Goal: Information Seeking & Learning: Find specific fact

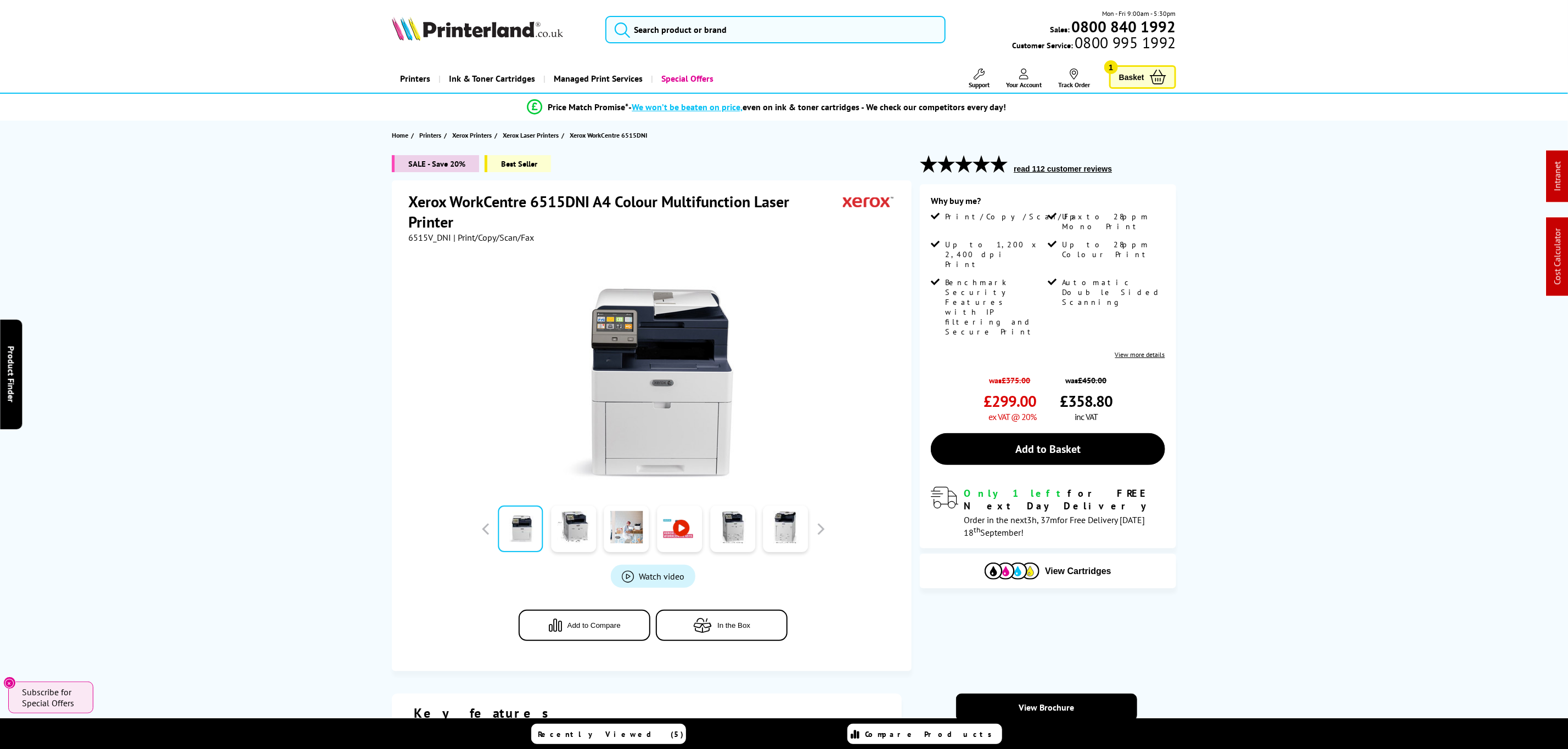
drag, startPoint x: 1178, startPoint y: 261, endPoint x: 1079, endPoint y: -5, distance: 283.8
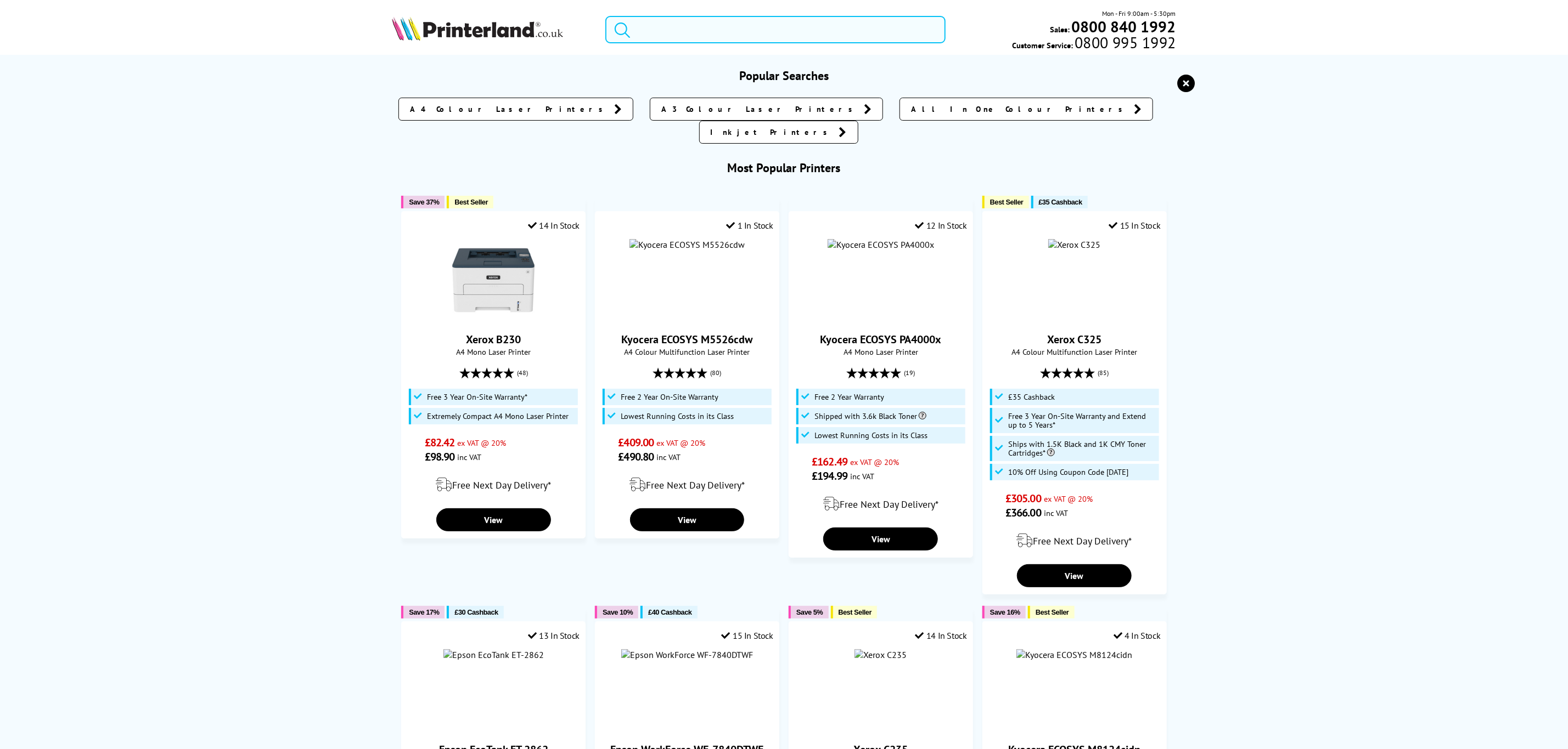
click at [884, 22] on input "search" at bounding box center [775, 29] width 339 height 27
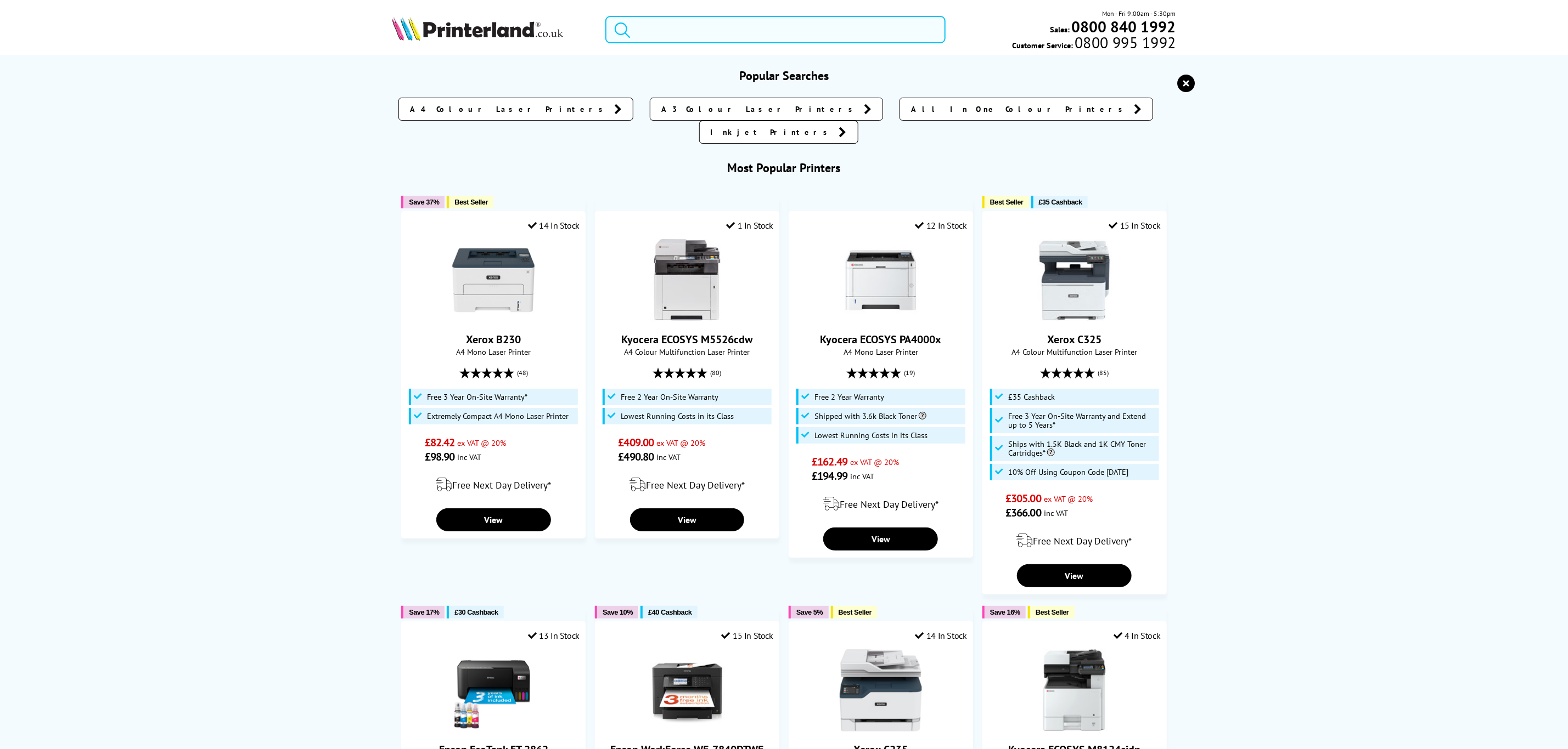
paste input "C11CJ71401CA"
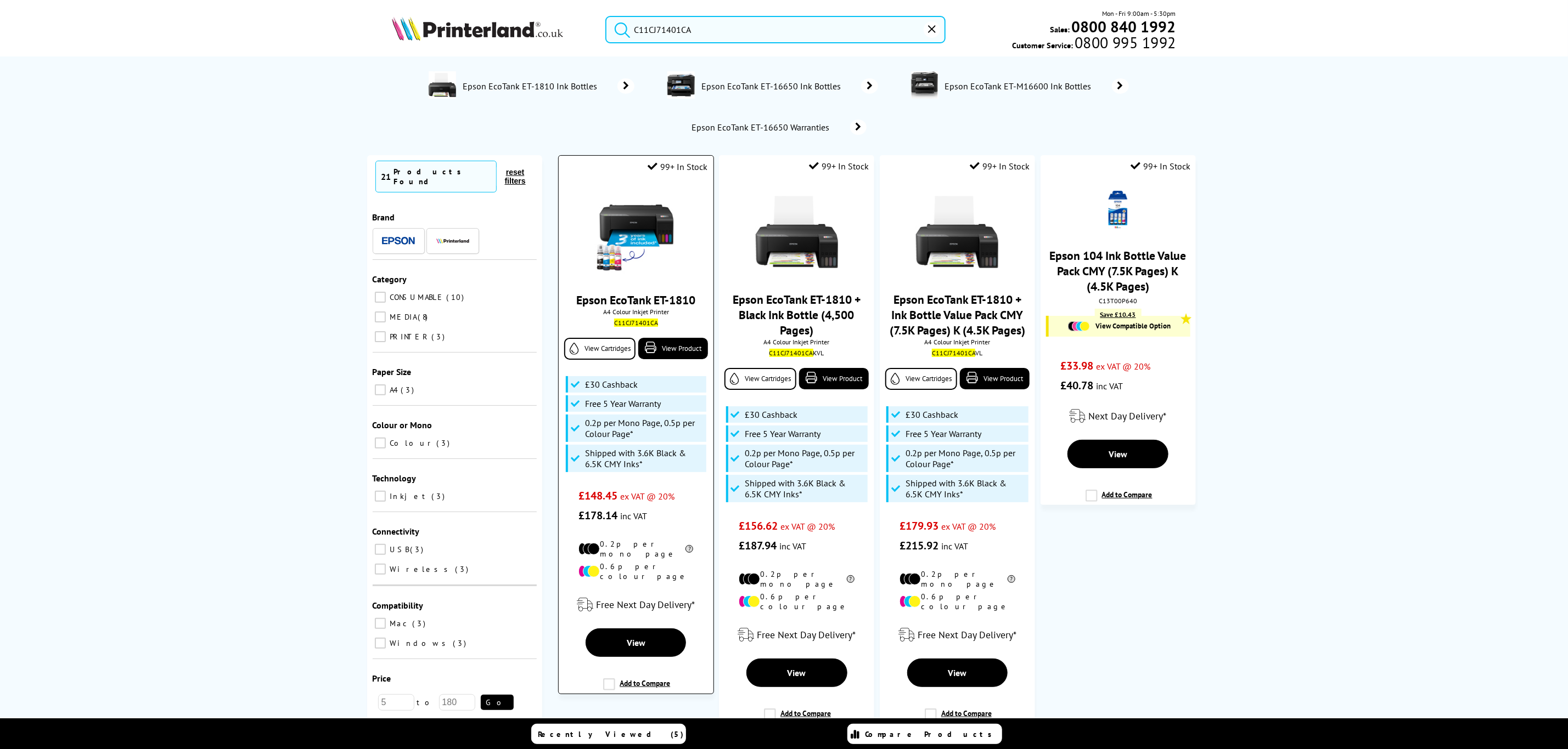
type input "C11CJ71401CA"
click at [643, 254] on img at bounding box center [635, 232] width 82 height 82
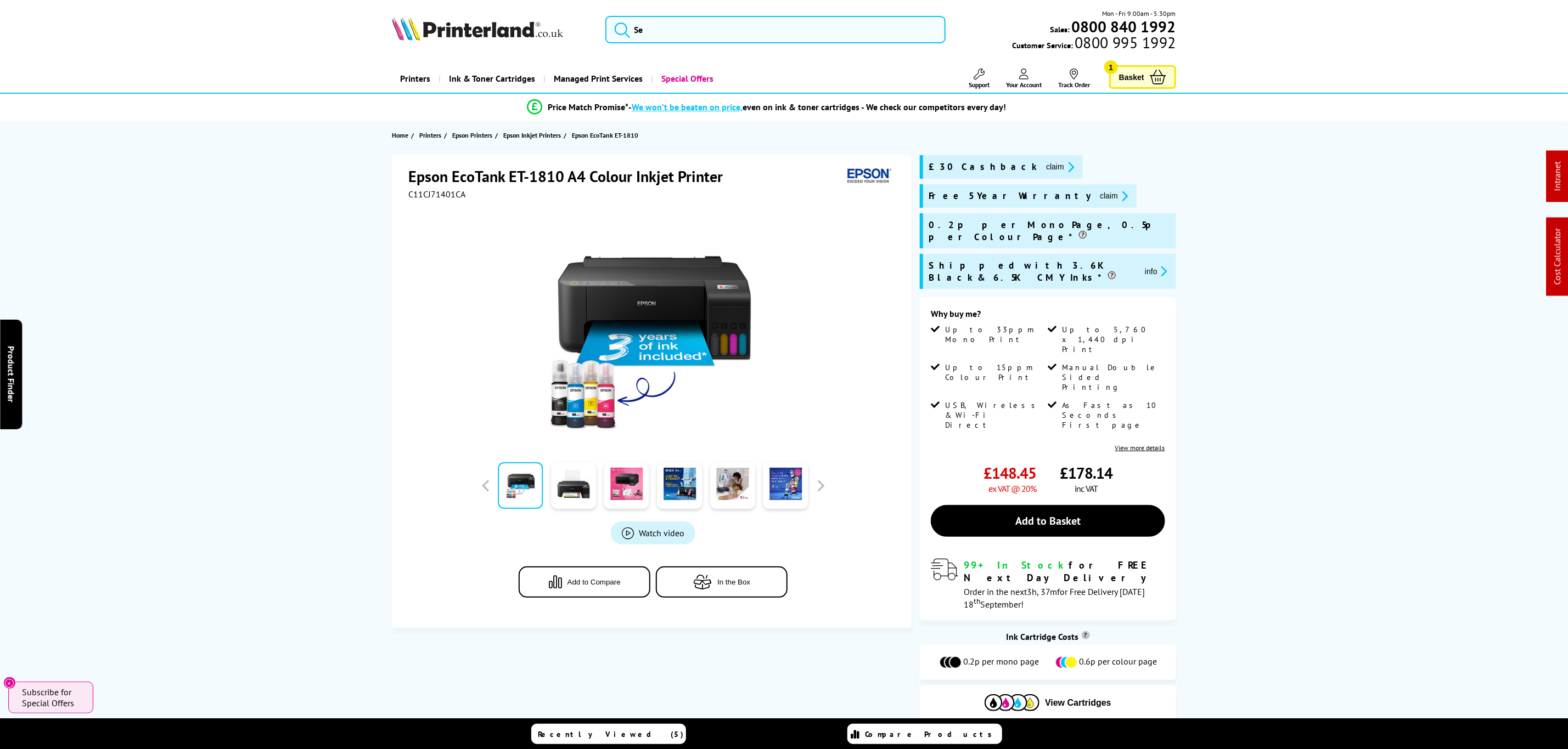
click at [1043, 170] on button "claim" at bounding box center [1060, 167] width 35 height 13
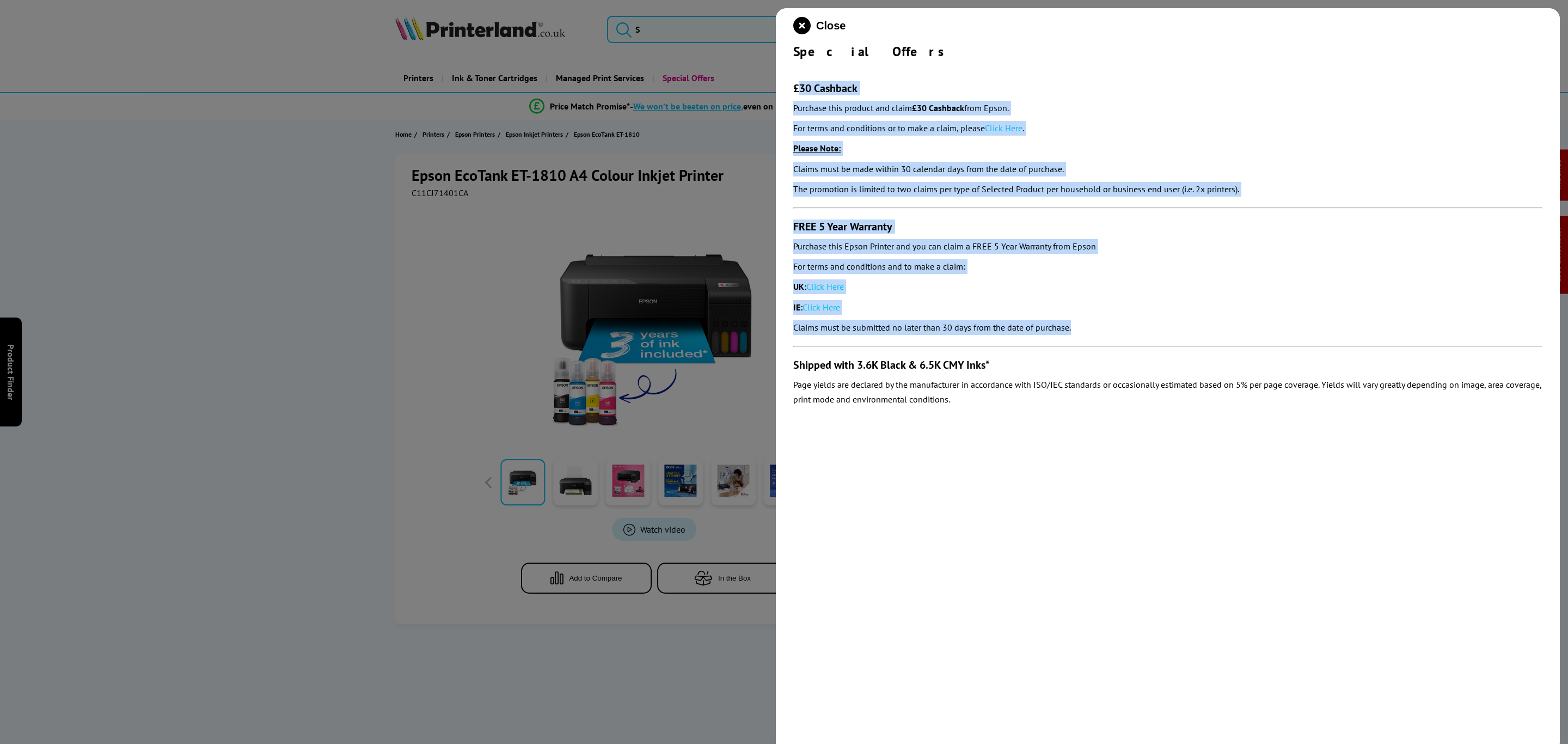
drag, startPoint x: 1101, startPoint y: 331, endPoint x: 799, endPoint y: 90, distance: 386.4
click at [799, 90] on section "£30 Cashback Purchase this product and claim £30 Cashback from Epson. For terms…" at bounding box center [1168, 236] width 749 height 352
click at [1073, 326] on p "Claims must be submitted no later than 30 days from the date of purchase." at bounding box center [1168, 328] width 749 height 15
drag, startPoint x: 1099, startPoint y: 334, endPoint x: 786, endPoint y: 78, distance: 404.4
click at [786, 78] on div "Close Special Offers £30 Cashback Purchase this product and claim £30 Cashback …" at bounding box center [1168, 380] width 784 height 744
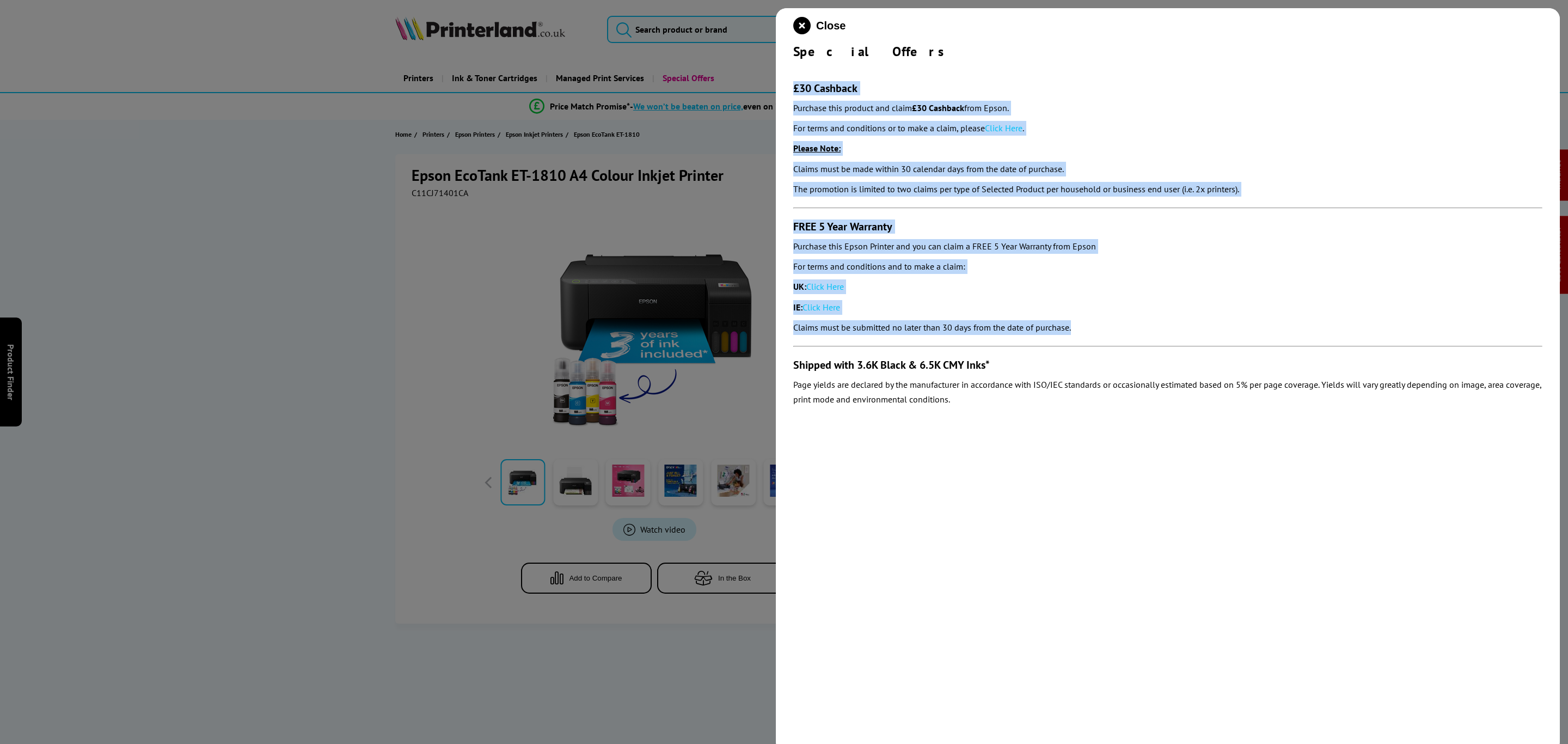
copy section "£30 Cashback Purchase this product and claim £30 Cashback from Epson. For terms…"
click at [800, 28] on icon "close modal" at bounding box center [802, 26] width 18 height 18
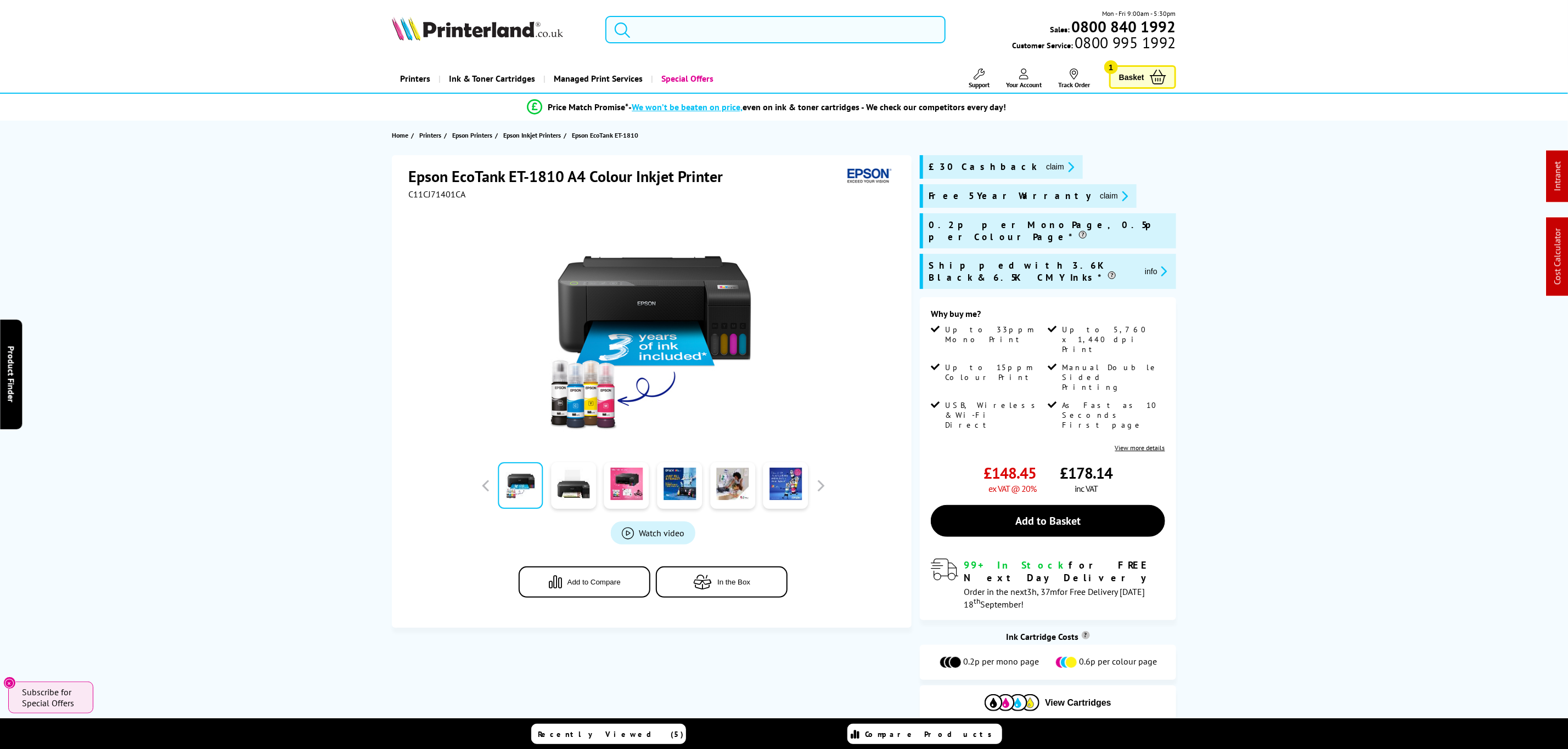
click at [732, 28] on input "search" at bounding box center [775, 29] width 339 height 27
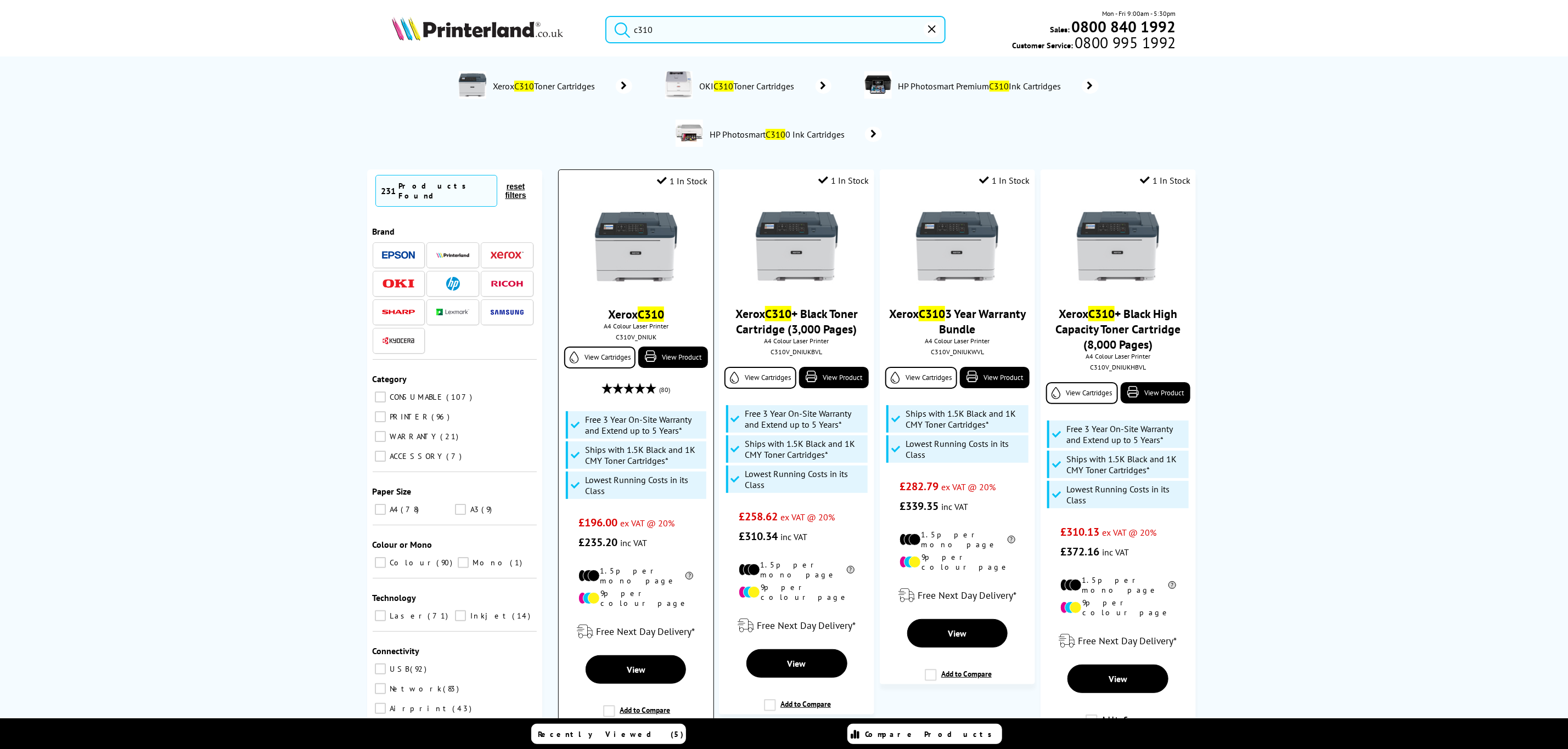
type input "c310"
click at [648, 235] on img at bounding box center [635, 246] width 82 height 82
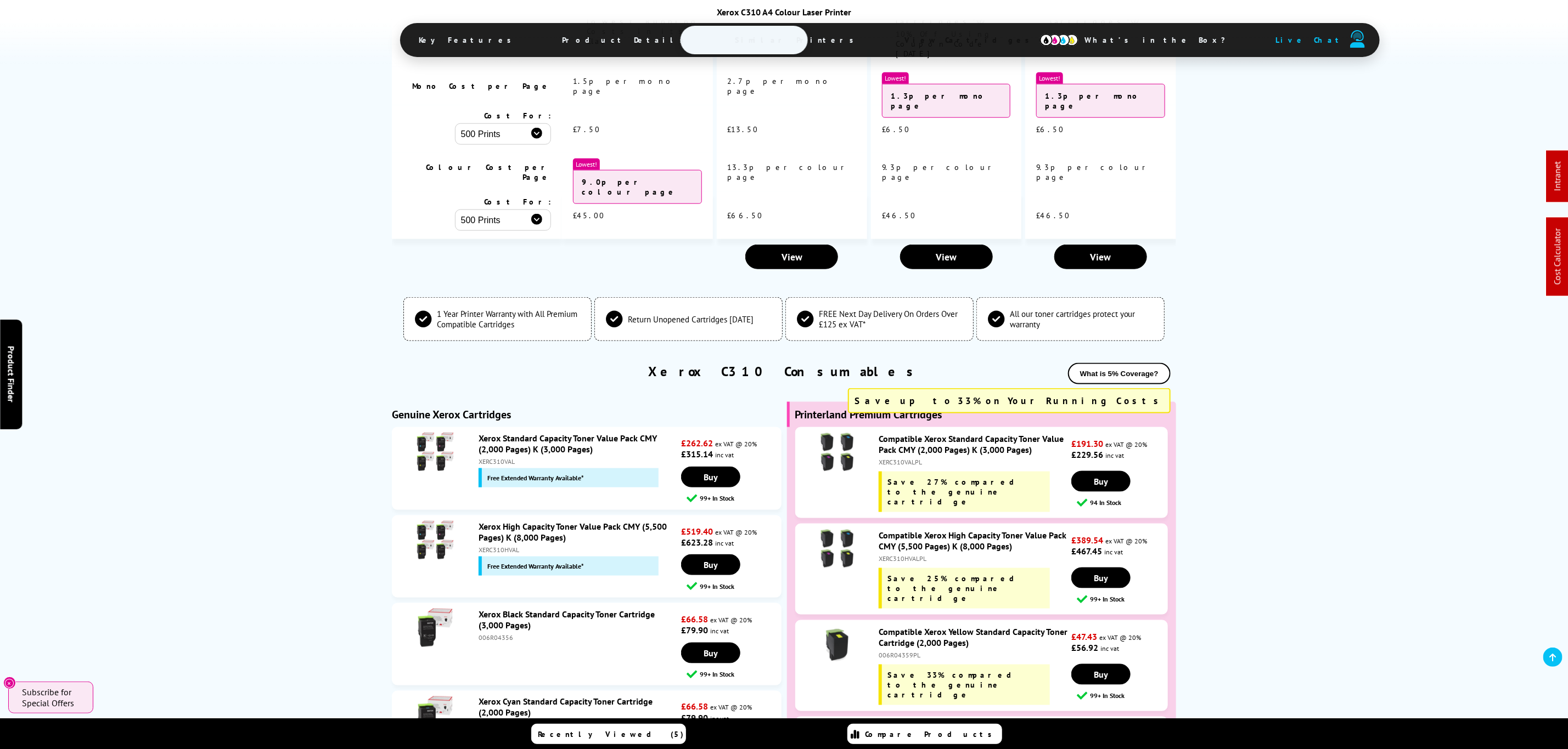
scroll to position [3995, 0]
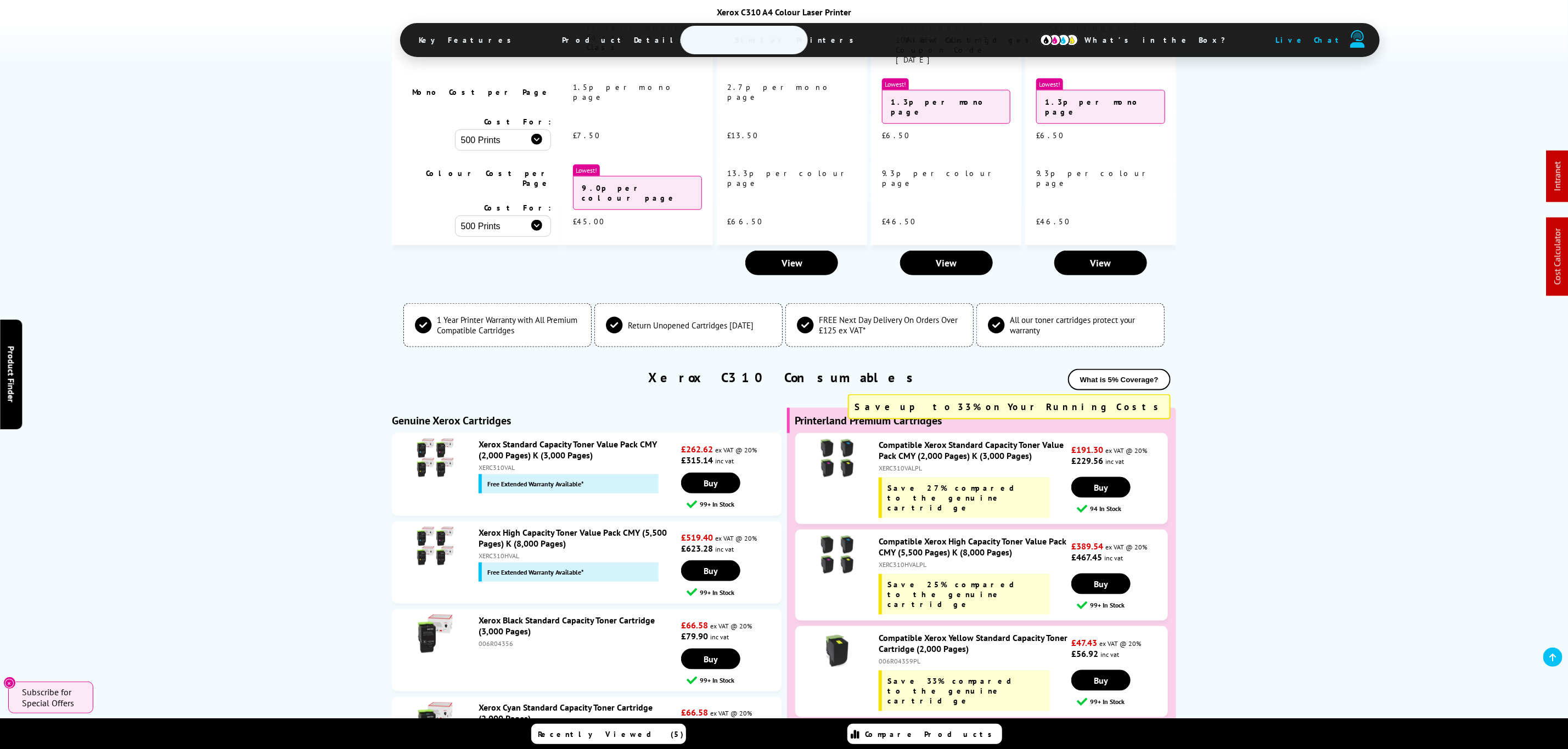
click at [912, 536] on div "Compatible Xerox High Capacity Toner Value Pack CMY (5,500 Pages) K (8,000 Page…" at bounding box center [972, 575] width 199 height 79
click at [914, 560] on div "XERC310HVALPL" at bounding box center [973, 564] width 191 height 8
copy div "XERC310HVALPL"
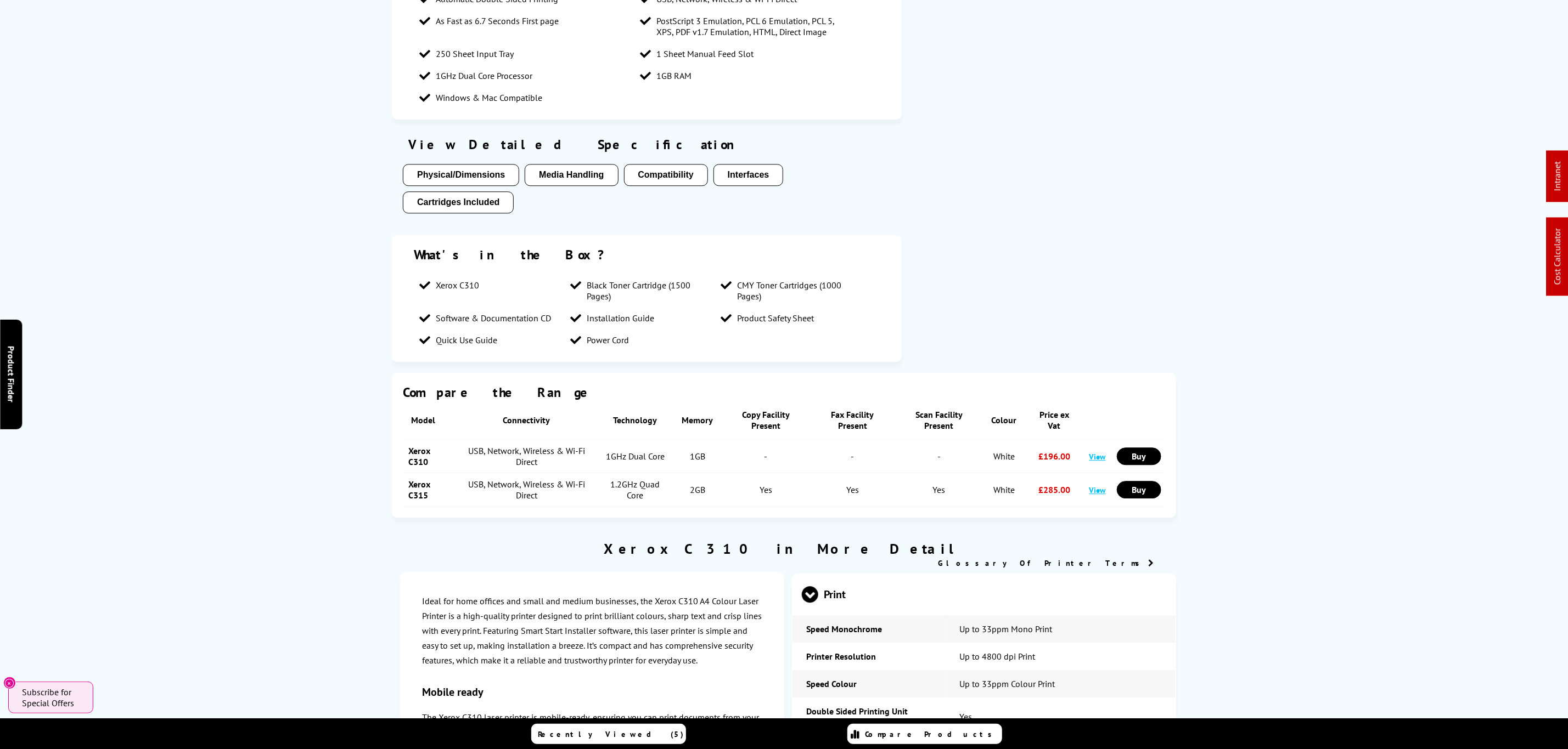
scroll to position [0, 0]
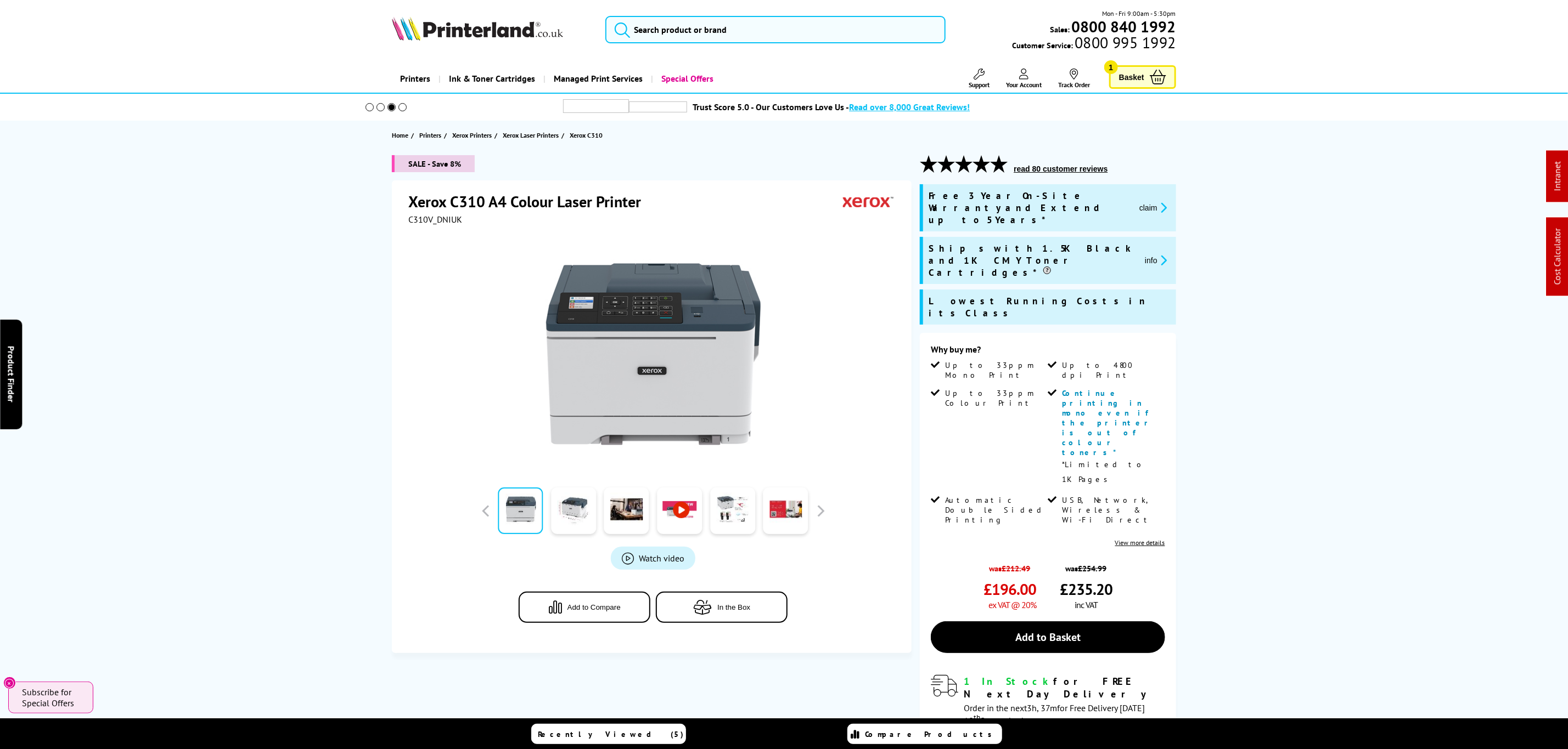
drag, startPoint x: 1212, startPoint y: 390, endPoint x: 829, endPoint y: 4, distance: 543.8
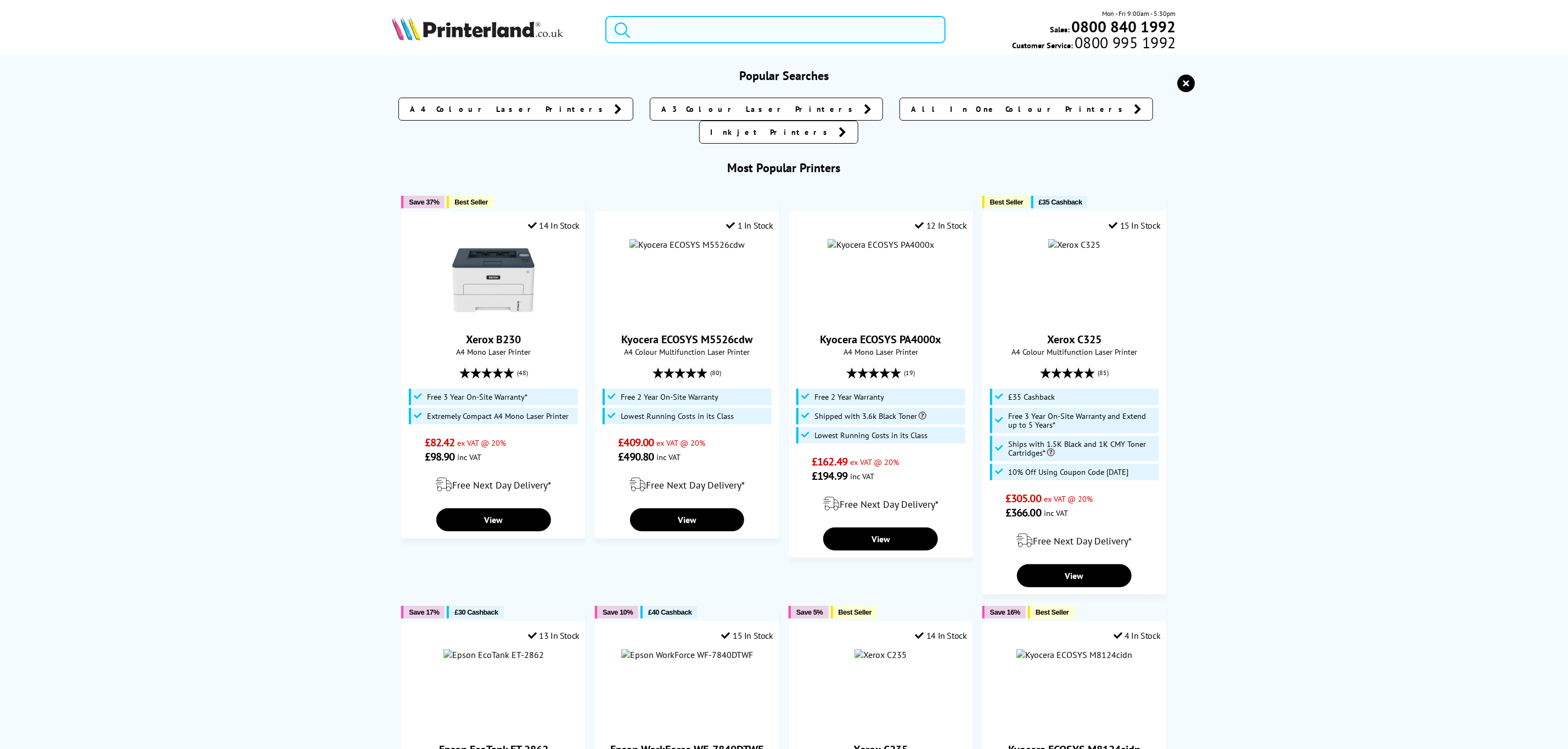
click at [832, 24] on input "search" at bounding box center [775, 29] width 339 height 27
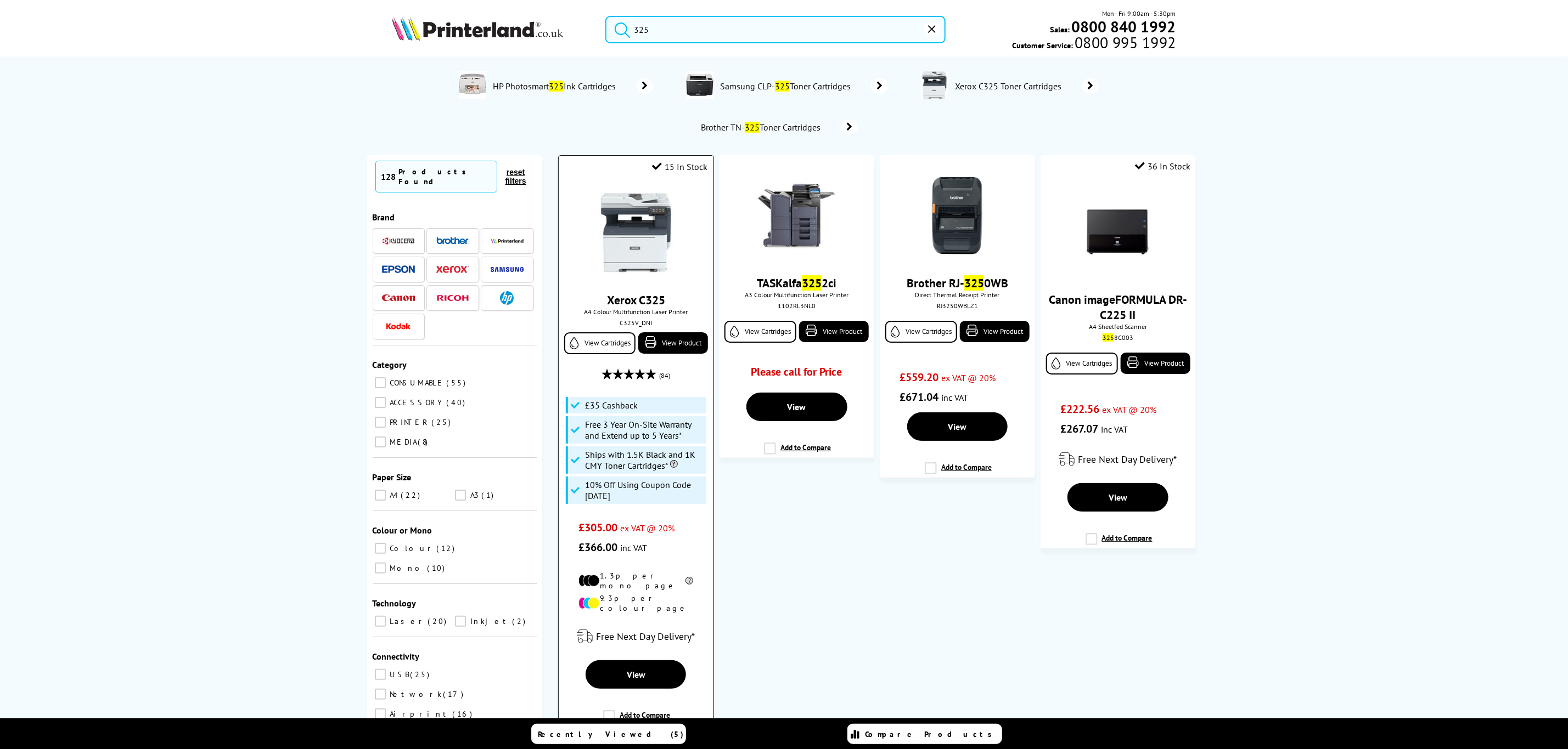
type input "325"
click at [626, 225] on img at bounding box center [635, 232] width 82 height 82
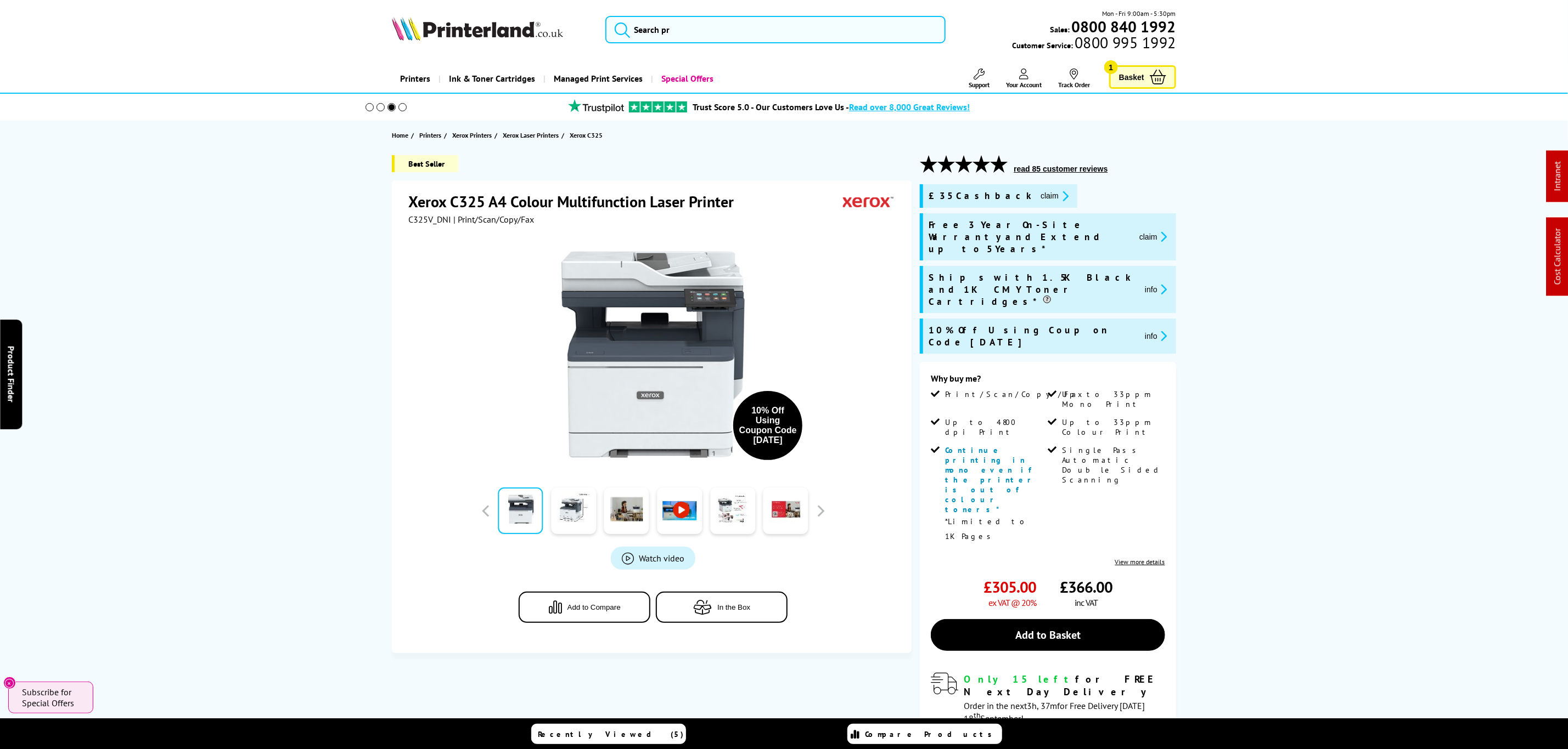
click at [1037, 197] on button "claim" at bounding box center [1054, 196] width 35 height 13
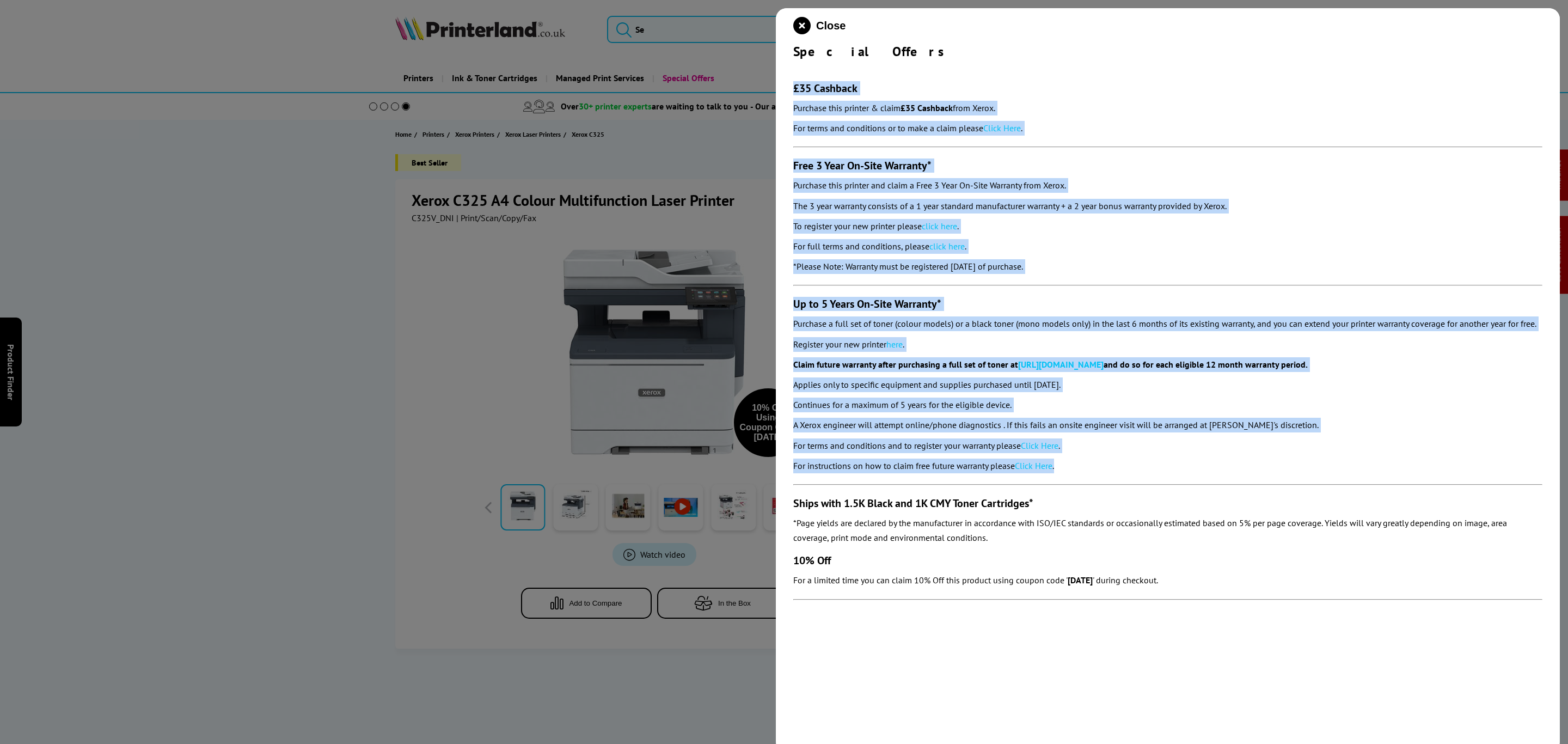
drag, startPoint x: 1111, startPoint y: 463, endPoint x: 799, endPoint y: 38, distance: 527.2
click at [777, 88] on div "Close Special Offers £35 Cashback Purchase this printer & claim £35 Cashback fr…" at bounding box center [1168, 380] width 784 height 744
copy section "£35 Cashback Purchase this printer & claim £35 Cashback from Xerox. For terms a…"
click at [799, 25] on icon "close modal" at bounding box center [802, 26] width 18 height 18
